Goal: Check status: Check status

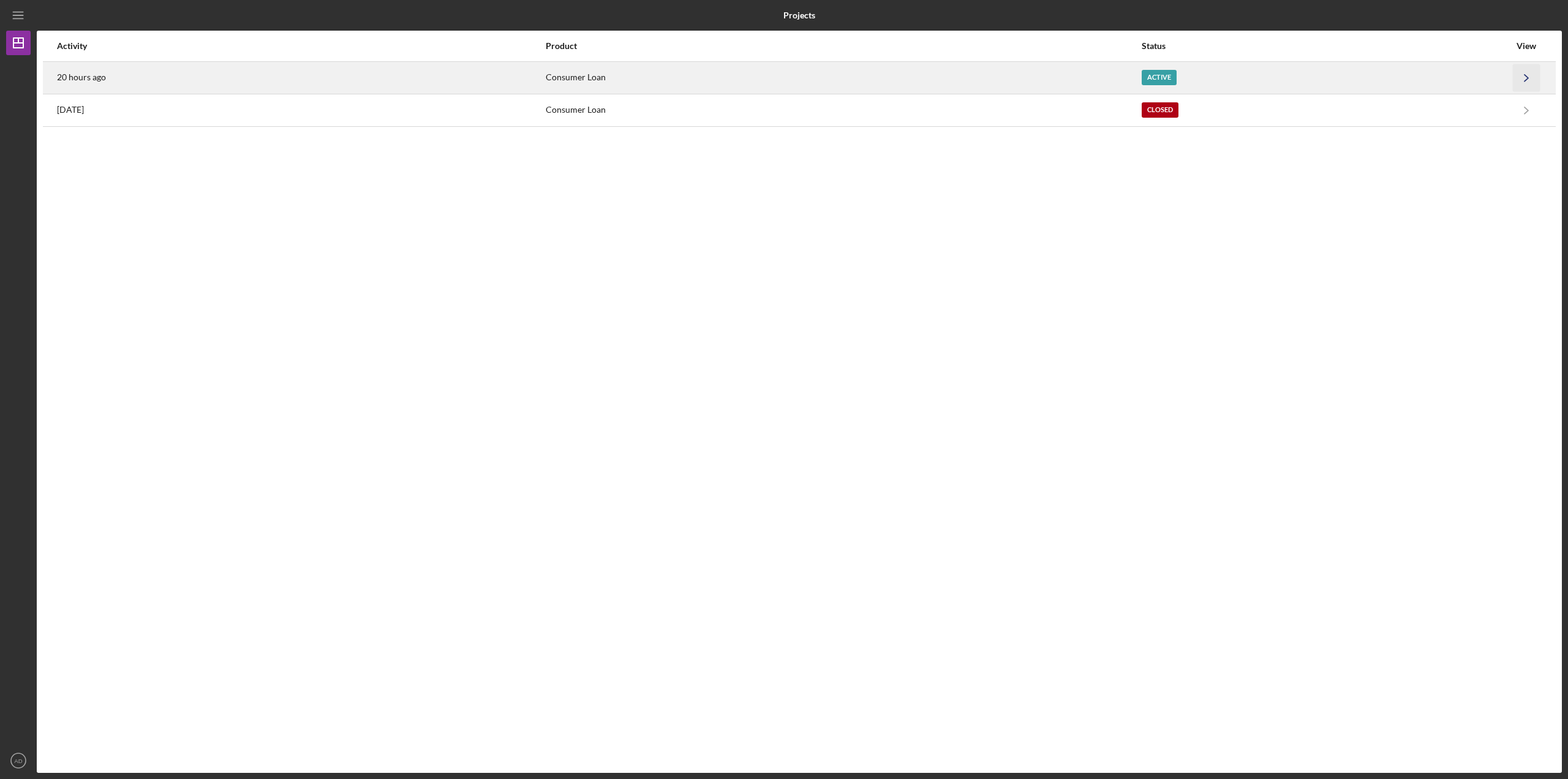
click at [1531, 79] on icon "Icon/Navigate" at bounding box center [1526, 77] width 27 height 27
